Goal: Navigation & Orientation: Find specific page/section

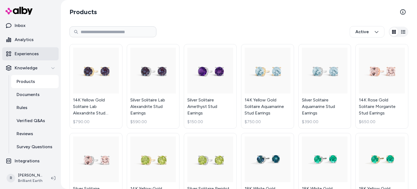
scroll to position [31, 0]
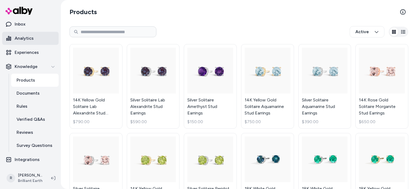
click at [35, 40] on link "Analytics" at bounding box center [30, 38] width 56 height 13
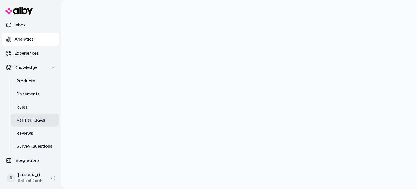
scroll to position [31, 0]
click at [40, 119] on p "Verified Q&As" at bounding box center [31, 119] width 29 height 7
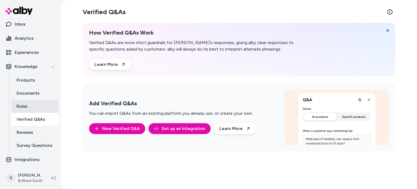
scroll to position [4, 0]
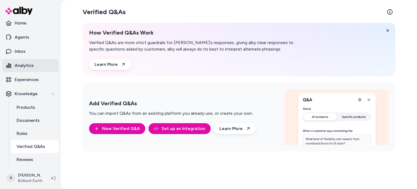
click at [40, 66] on link "Analytics" at bounding box center [30, 65] width 56 height 13
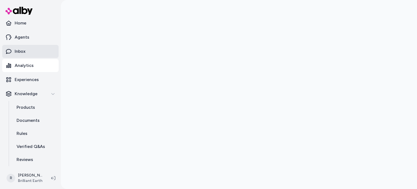
click at [37, 54] on link "Inbox" at bounding box center [30, 51] width 56 height 13
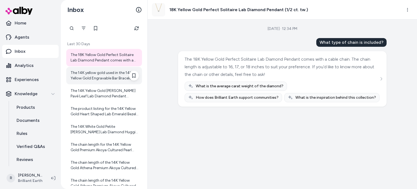
click at [106, 81] on div "The 14K yellow gold used in the 14K Yellow Gold Engravable Bar Bracelet offers …" at bounding box center [104, 75] width 76 height 17
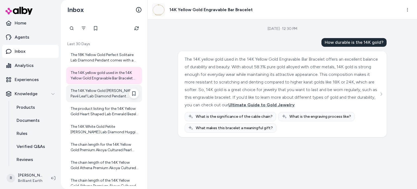
click at [109, 93] on div "The 14K Yellow Gold [PERSON_NAME] Pavé Leaf Lab Diamond Pendant Necklace featur…" at bounding box center [105, 93] width 68 height 11
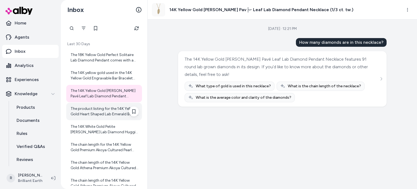
click at [110, 109] on div "The product listing for the 14K Yellow Gold Heart Shaped Lab Emerald Bezel Pend…" at bounding box center [105, 111] width 68 height 11
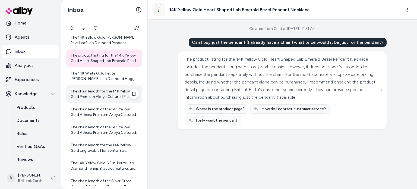
scroll to position [54, 0]
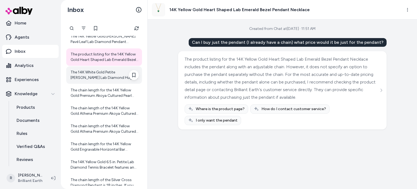
click at [103, 77] on div "The 14K White Gold Petite [PERSON_NAME] Lab Diamond Huggie Earrings feature lab…" at bounding box center [105, 75] width 68 height 11
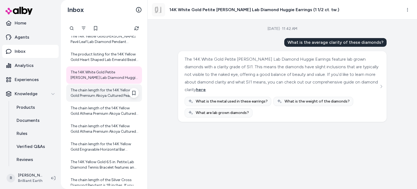
click at [103, 91] on div "The chain length for the 14K Yellow Gold Premium Akoya Cultured Pearl Pendant (…" at bounding box center [105, 92] width 68 height 11
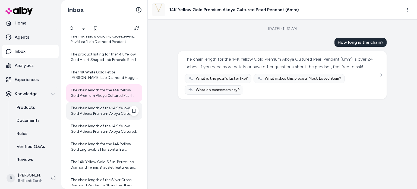
click at [104, 109] on div "The chain length of the 14K Yellow Gold Athena Premium Akoya Cultured Pearl and…" at bounding box center [105, 110] width 68 height 11
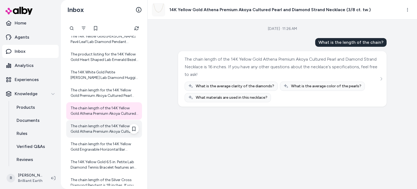
click at [105, 124] on div "The chain length of the 14K Yellow Gold Athena Premium Akoya Cultured Pearl and…" at bounding box center [105, 128] width 68 height 11
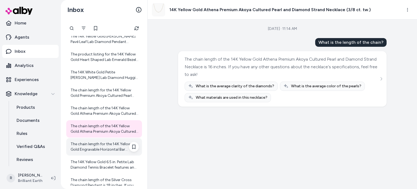
click at [108, 143] on div "The chain length for the 14K Yellow Gold Engravable Horizontal Bar Pendant is 1…" at bounding box center [105, 146] width 68 height 11
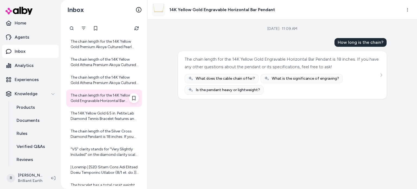
scroll to position [109, 0]
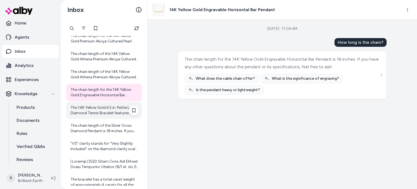
click at [103, 113] on div "The 14K Yellow Gold 6.5 in. Petite Lab Diamond Tennis Bracelet features an ultr…" at bounding box center [105, 110] width 68 height 11
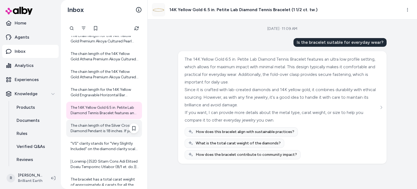
click at [106, 129] on div "The chain length of the Silver Cross Diamond Pendant is 18 inches. If you have …" at bounding box center [105, 128] width 68 height 11
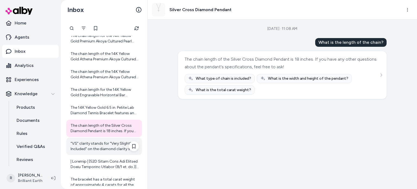
click at [107, 142] on div ""VS" clarity stands for "Very Slightly Included" on the diamond clarity scale. …" at bounding box center [105, 146] width 68 height 11
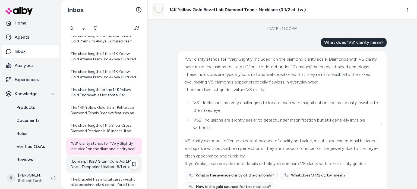
click at [109, 160] on div at bounding box center [105, 164] width 68 height 11
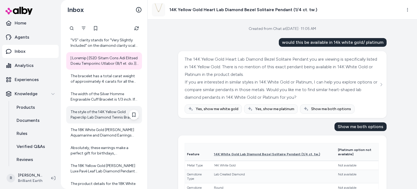
scroll to position [214, 0]
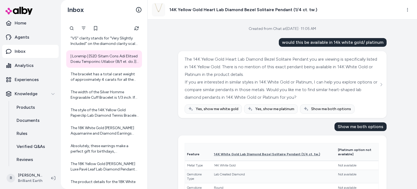
click at [169, 127] on div "Created from Chat at [DATE] · 11:05 AM would this be available in 14k white gol…" at bounding box center [282, 104] width 269 height 169
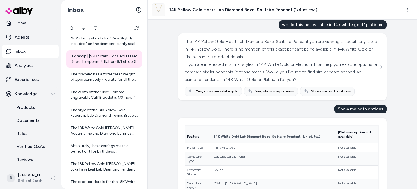
scroll to position [27, 0]
